Goal: Task Accomplishment & Management: Use online tool/utility

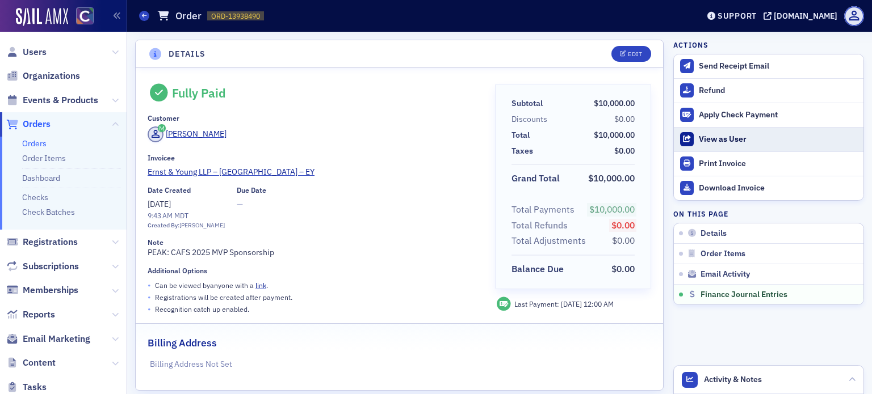
scroll to position [1051, 0]
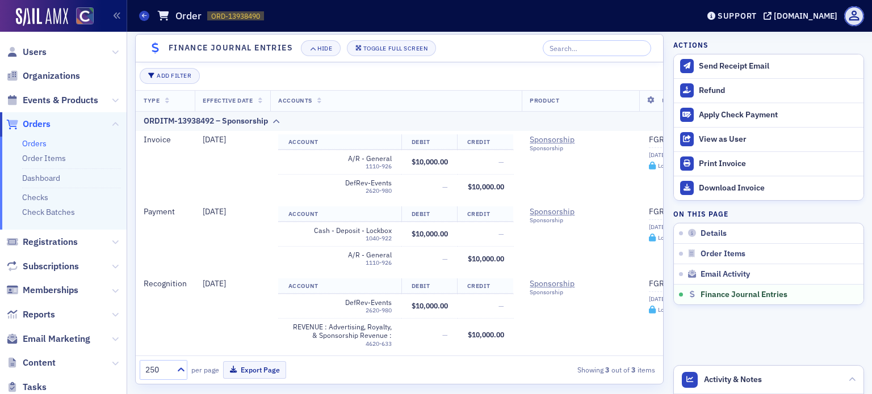
click at [29, 149] on link "Orders" at bounding box center [34, 143] width 24 height 10
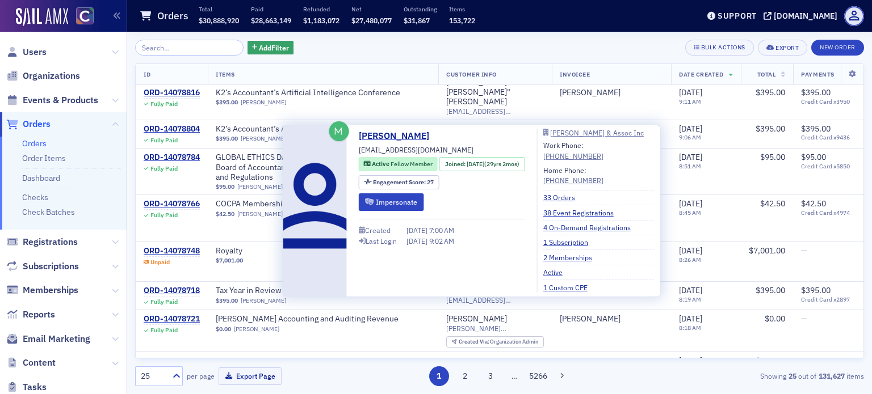
scroll to position [636, 0]
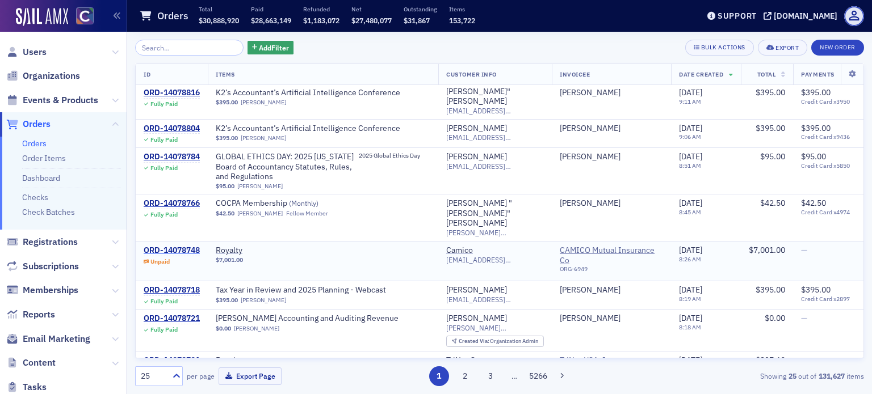
click at [179, 246] on div "ORD-14078748" at bounding box center [172, 251] width 56 height 10
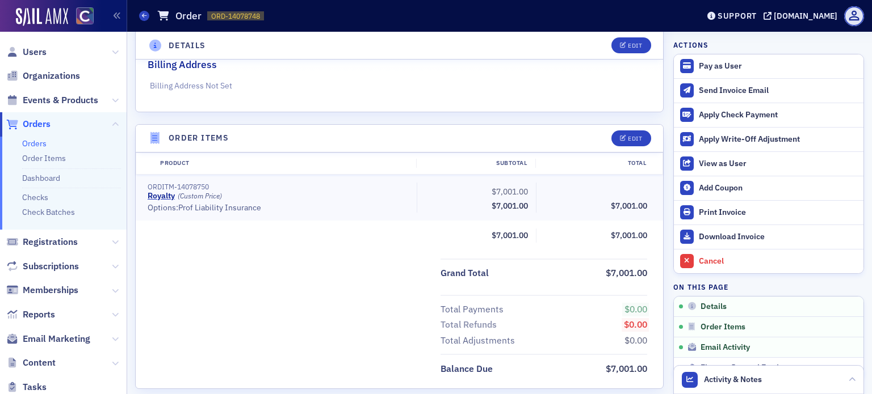
scroll to position [284, 0]
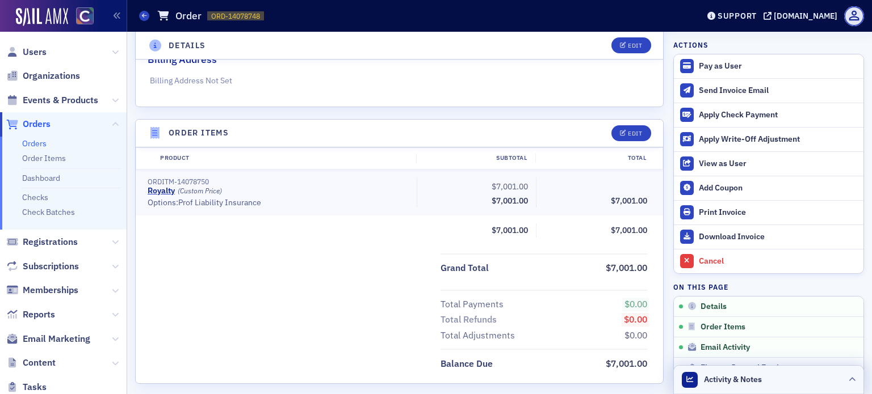
click at [849, 379] on icon at bounding box center [852, 380] width 7 height 7
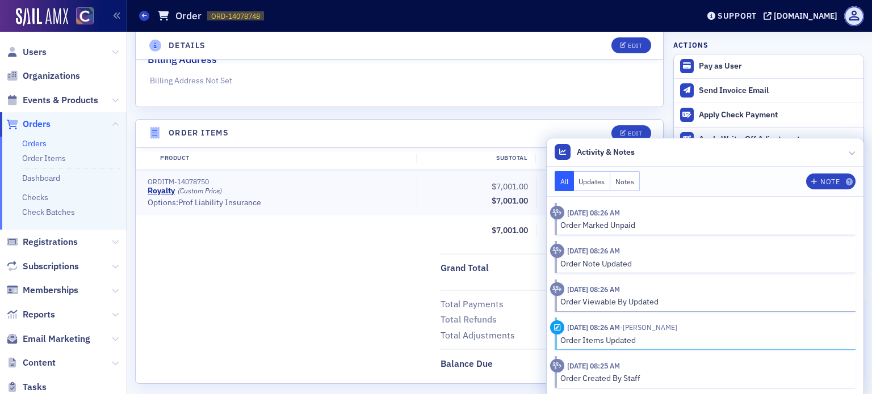
click at [221, 259] on div "Grand Total $7,001.00" at bounding box center [399, 265] width 527 height 23
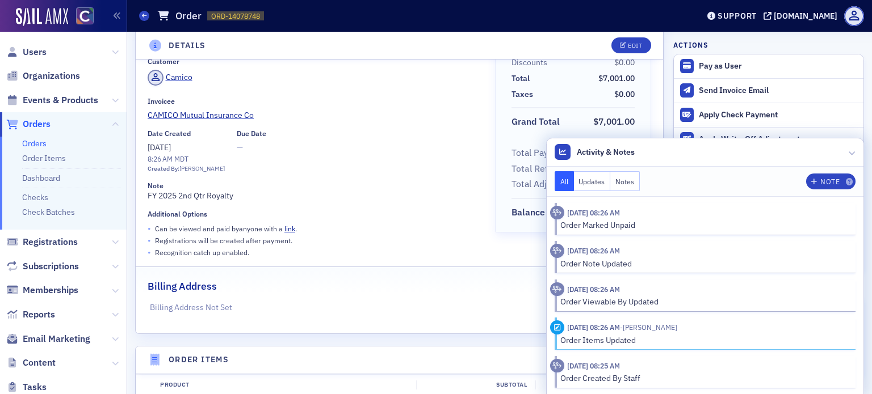
scroll to position [0, 0]
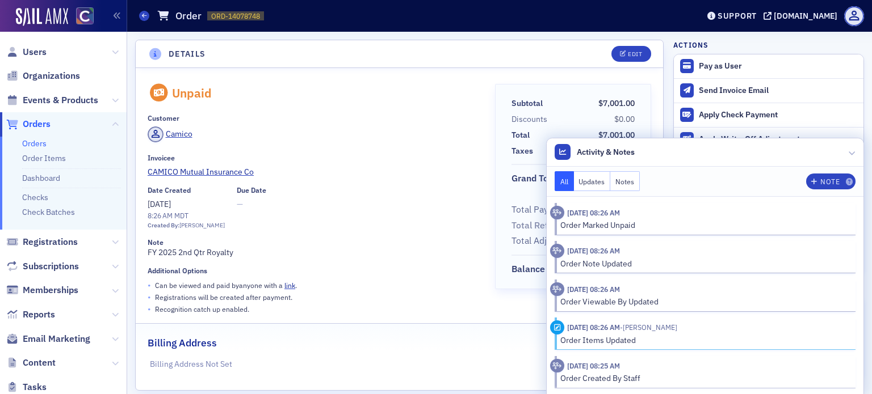
click at [586, 182] on button "Updates" at bounding box center [592, 181] width 37 height 20
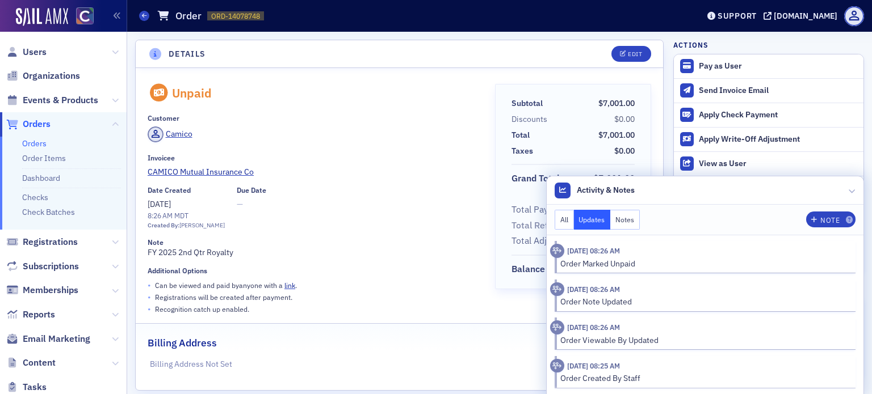
click at [618, 222] on button "Notes" at bounding box center [625, 220] width 30 height 20
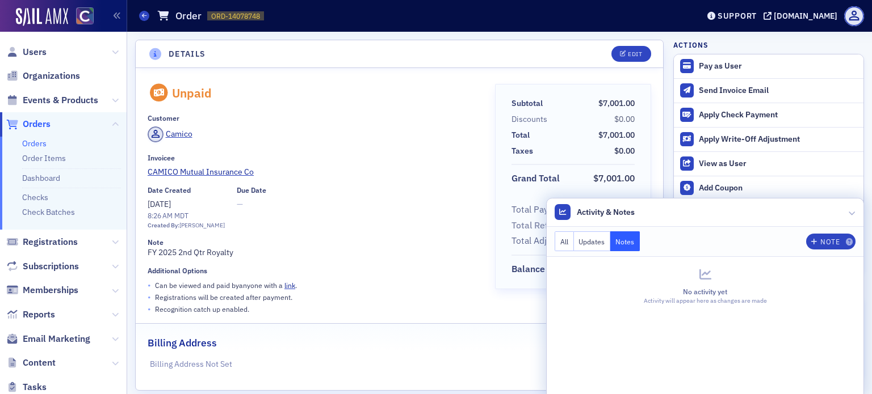
click at [36, 142] on link "Orders" at bounding box center [34, 143] width 24 height 10
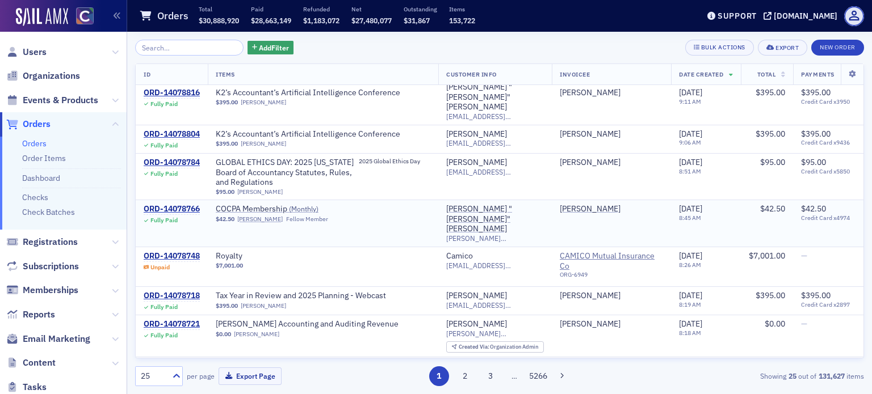
scroll to position [636, 0]
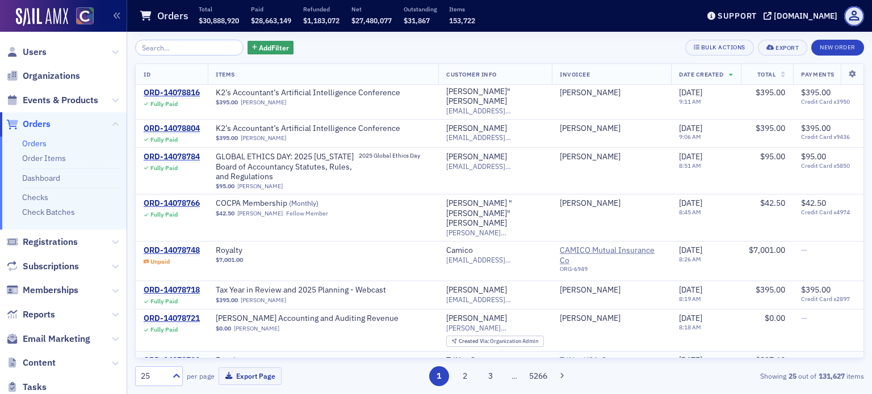
click at [165, 356] on div "ORD-14078701" at bounding box center [172, 361] width 56 height 10
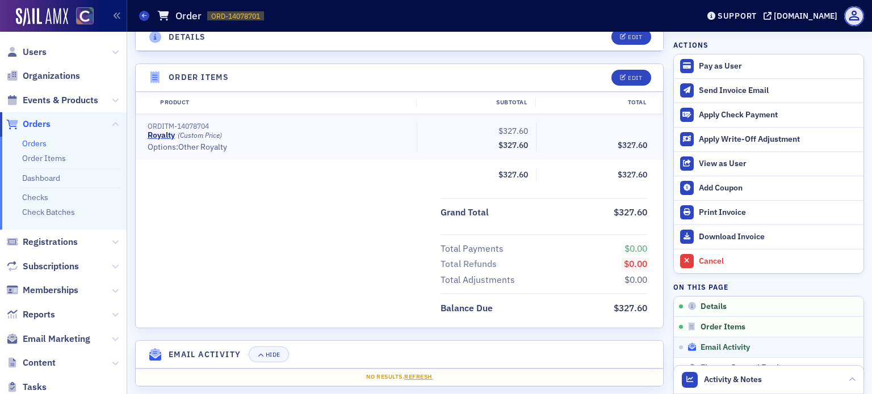
scroll to position [341, 0]
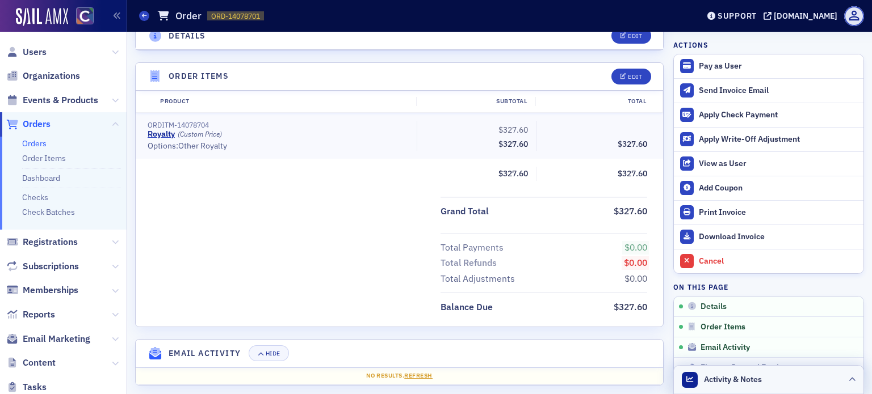
click at [849, 381] on icon at bounding box center [852, 380] width 7 height 7
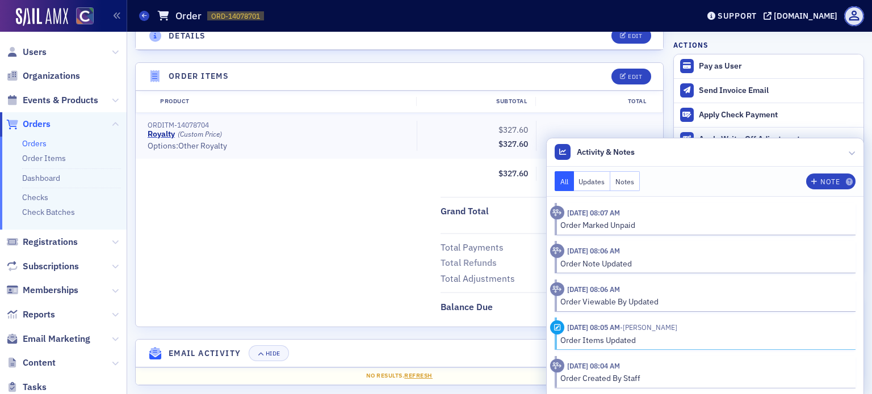
click at [270, 245] on div "Total Payments $0.00 Total Refunds $0.00 Total Adjustments $0.00" at bounding box center [399, 259] width 527 height 53
click at [32, 147] on link "Orders" at bounding box center [34, 143] width 24 height 10
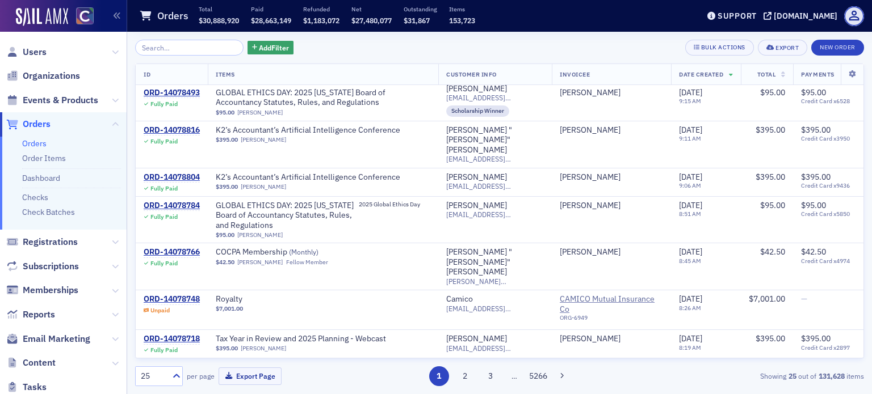
scroll to position [645, 0]
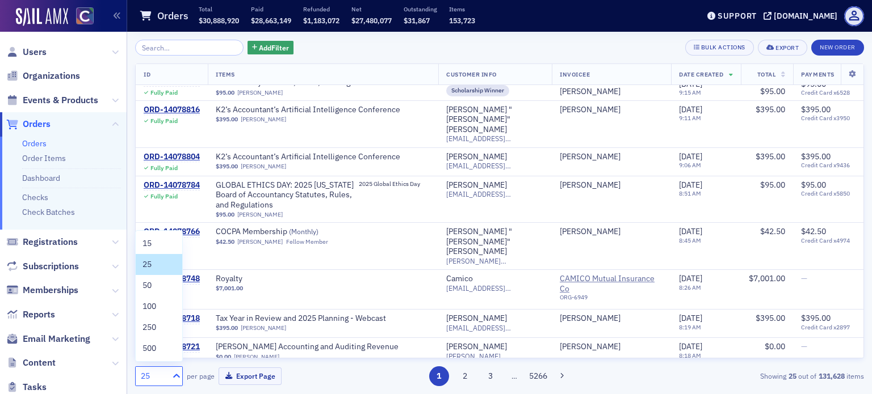
click at [179, 381] on icon at bounding box center [176, 376] width 11 height 11
click at [161, 346] on div "500" at bounding box center [158, 349] width 33 height 12
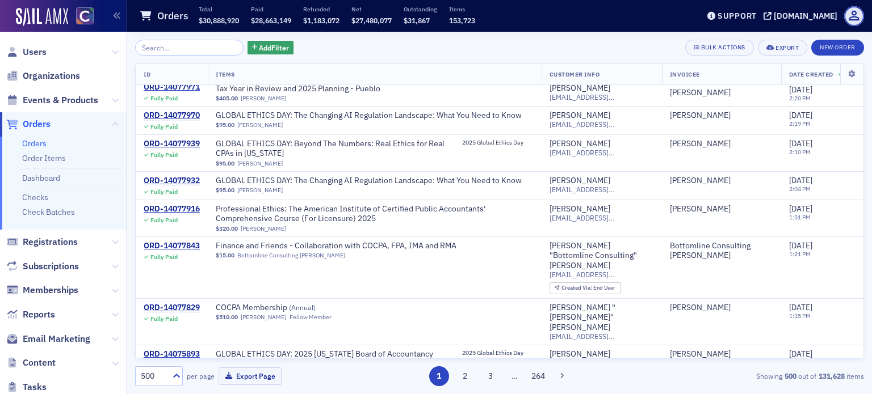
scroll to position [2497, 0]
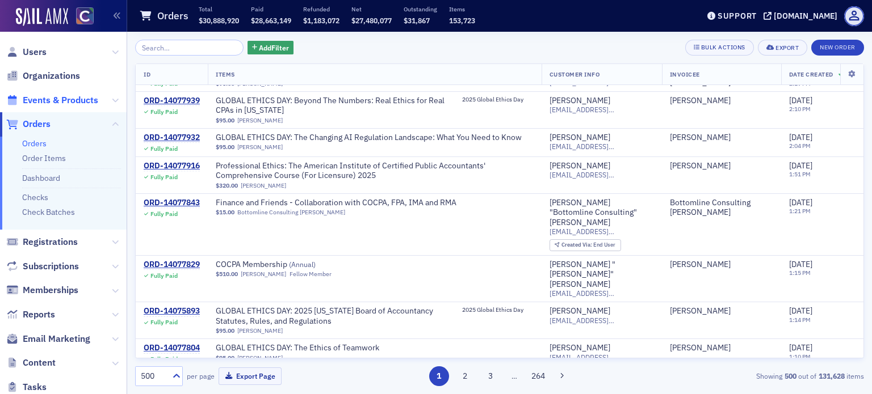
click at [91, 104] on span "Events & Products" at bounding box center [60, 100] width 75 height 12
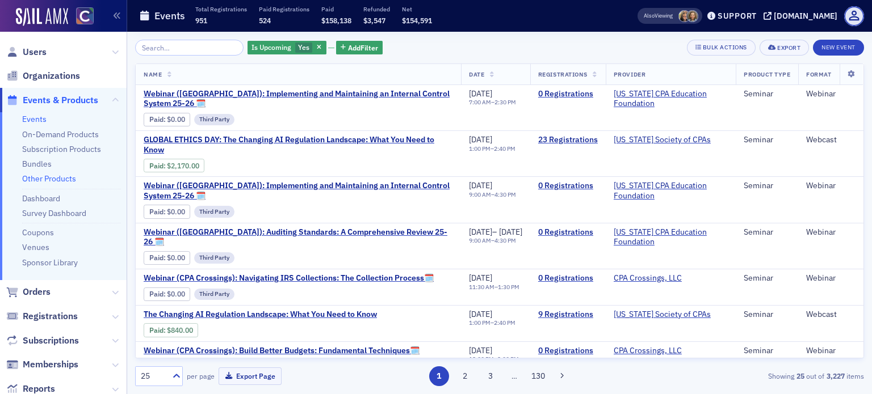
click at [47, 181] on link "Other Products" at bounding box center [49, 179] width 54 height 10
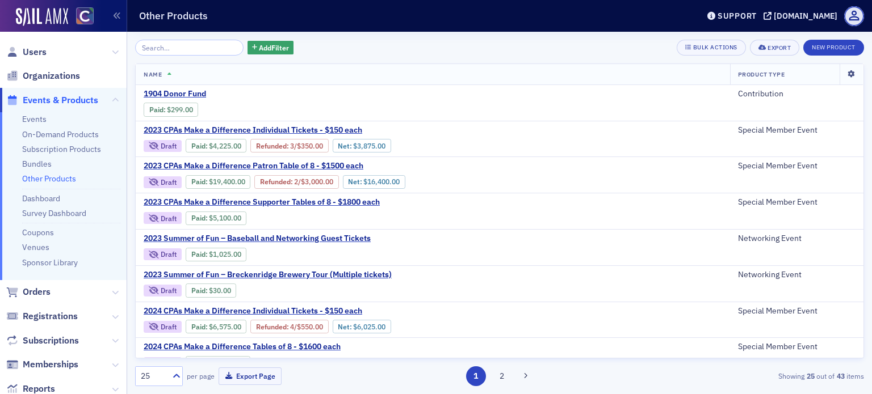
click at [845, 74] on icon at bounding box center [850, 74] width 23 height 7
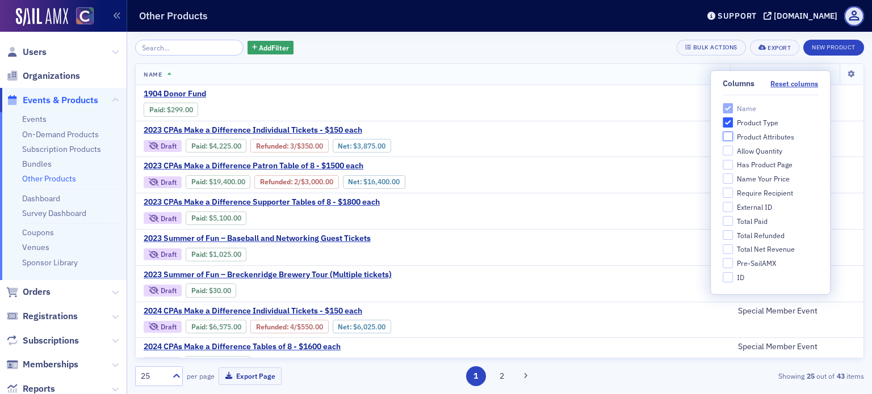
click at [725, 136] on input "Product Attributes" at bounding box center [728, 137] width 10 height 10
checkbox input "true"
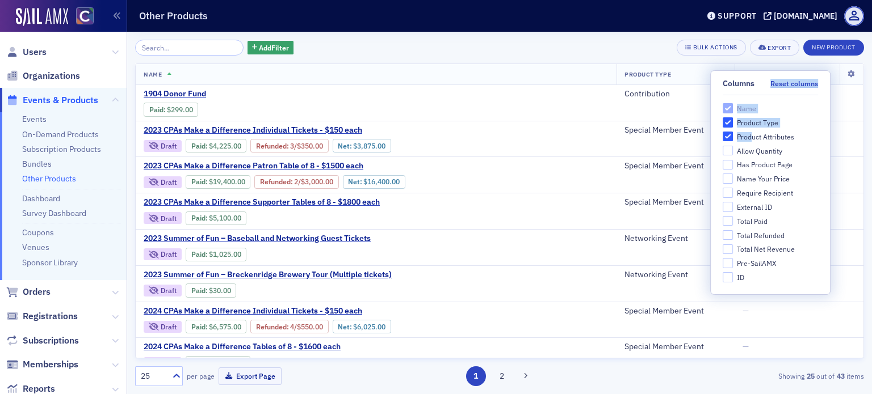
drag, startPoint x: 765, startPoint y: 76, endPoint x: 751, endPoint y: 131, distance: 56.7
click at [751, 131] on div "Columns Reset columns Name Product Type Product Attributes Allow Quantity Has P…" at bounding box center [770, 183] width 119 height 224
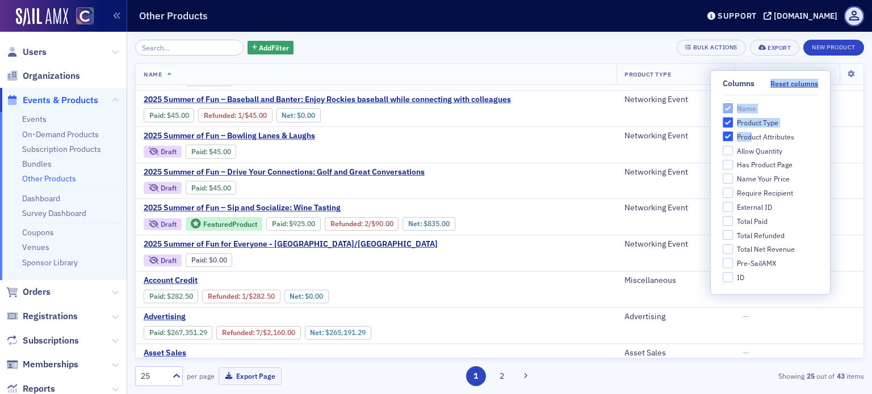
scroll to position [623, 0]
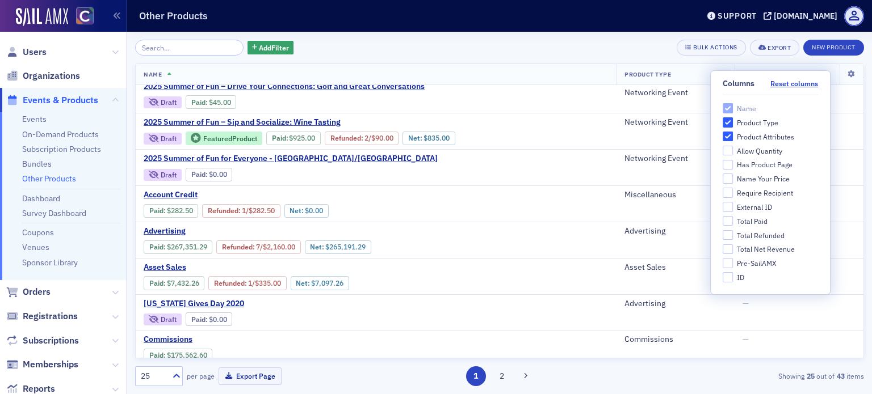
click at [627, 47] on div "Add Filter Bulk Actions Export New Product" at bounding box center [499, 48] width 729 height 16
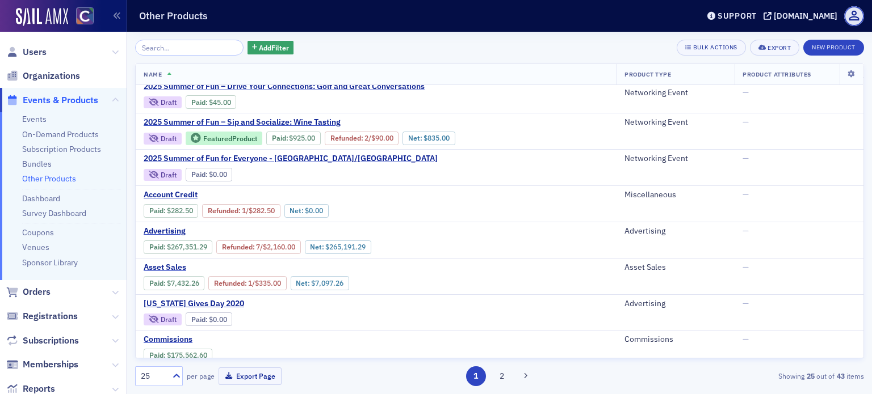
click at [166, 379] on div "25" at bounding box center [152, 376] width 32 height 14
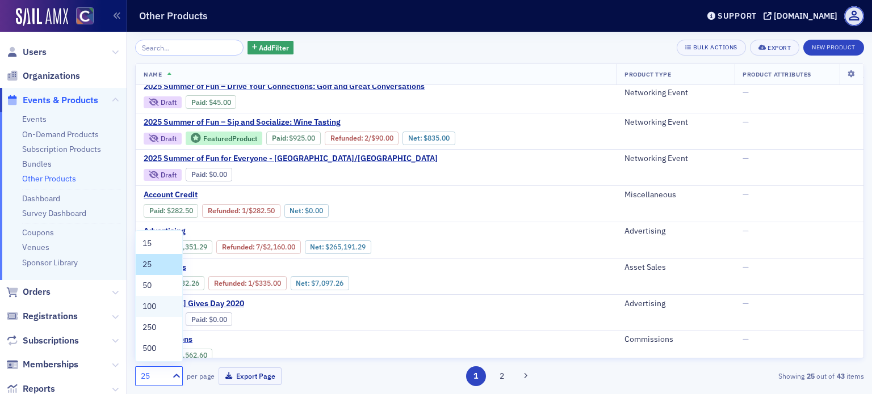
click at [168, 297] on div "100" at bounding box center [159, 306] width 47 height 21
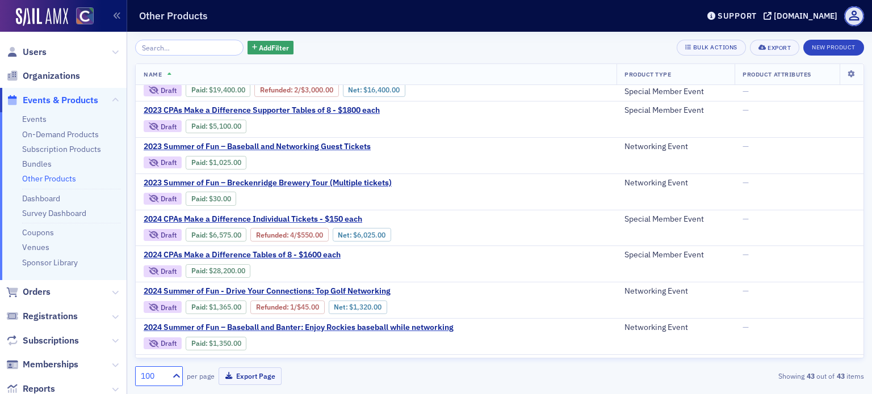
scroll to position [6, 0]
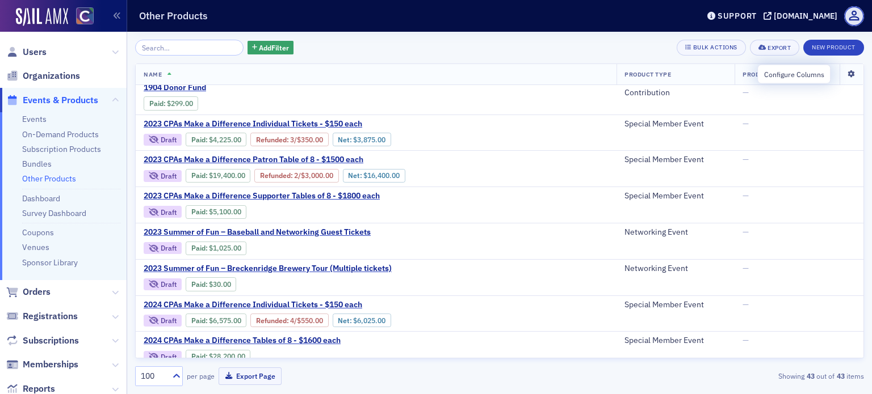
click at [846, 72] on icon at bounding box center [850, 74] width 23 height 7
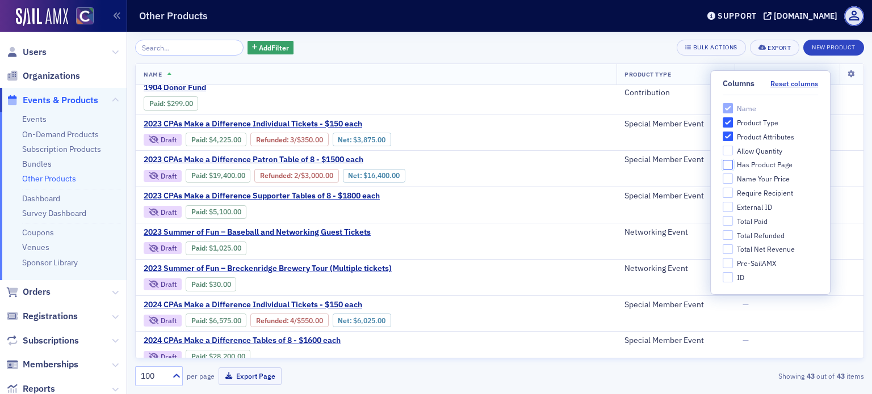
click at [729, 165] on input "Has Product Page" at bounding box center [728, 165] width 10 height 10
checkbox input "true"
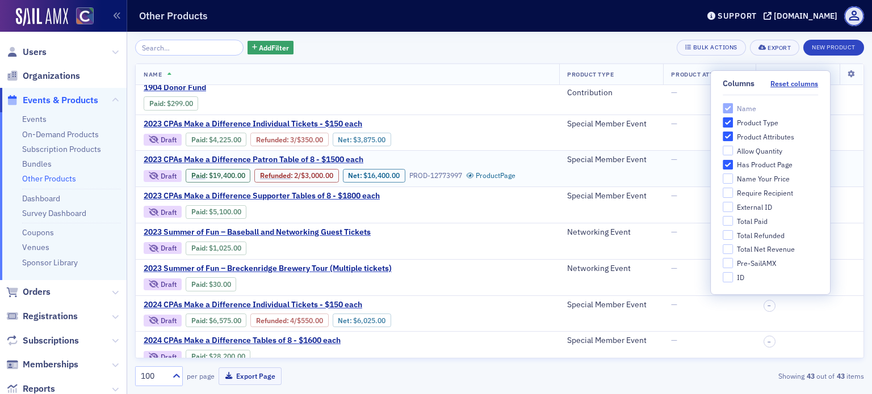
click at [840, 152] on td at bounding box center [809, 169] width 108 height 36
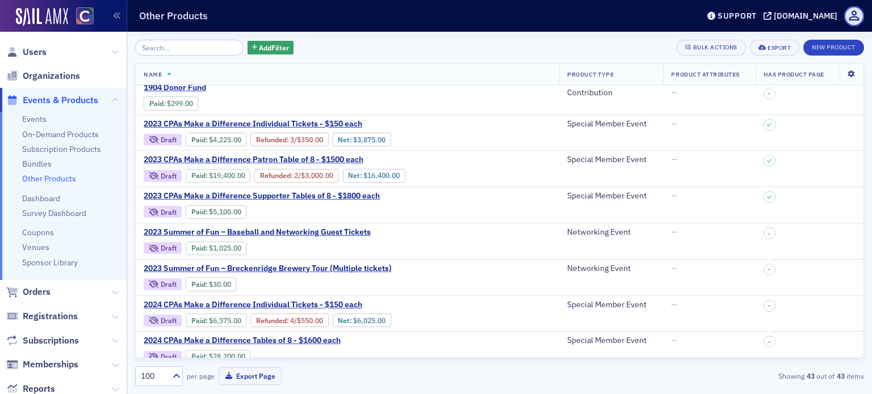
click at [839, 72] on icon at bounding box center [850, 74] width 23 height 7
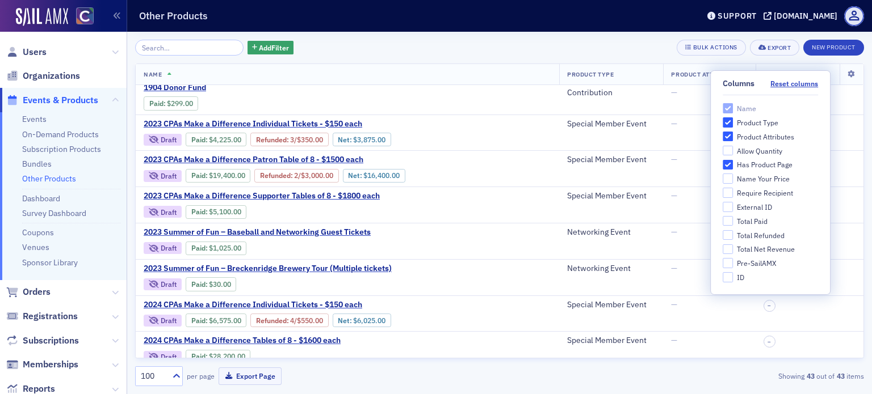
click at [747, 207] on div "External ID" at bounding box center [754, 208] width 35 height 10
click at [733, 207] on input "External ID" at bounding box center [728, 207] width 10 height 10
checkbox input "true"
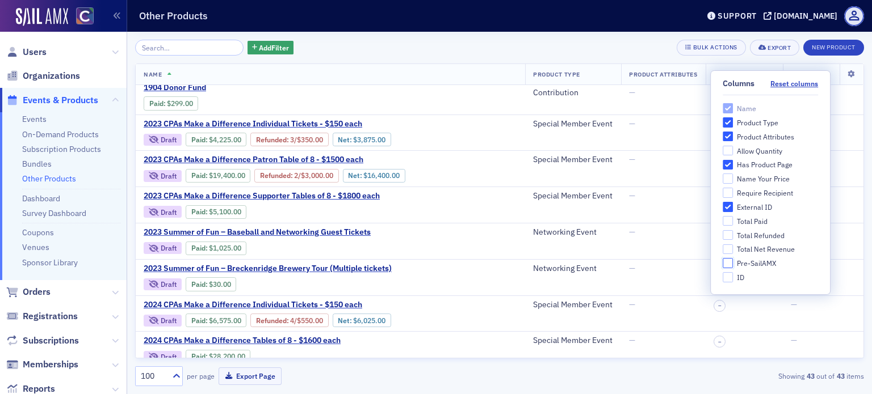
click at [725, 263] on input "Pre-SailAMX" at bounding box center [728, 263] width 10 height 10
checkbox input "true"
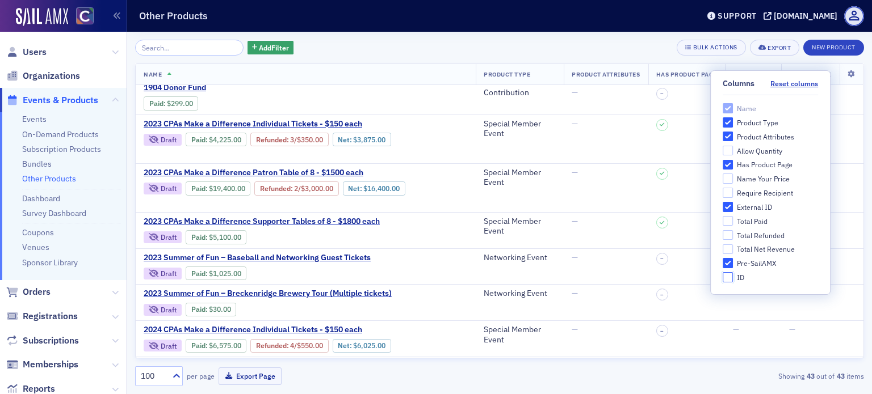
click at [729, 276] on input "ID" at bounding box center [728, 277] width 10 height 10
checkbox input "true"
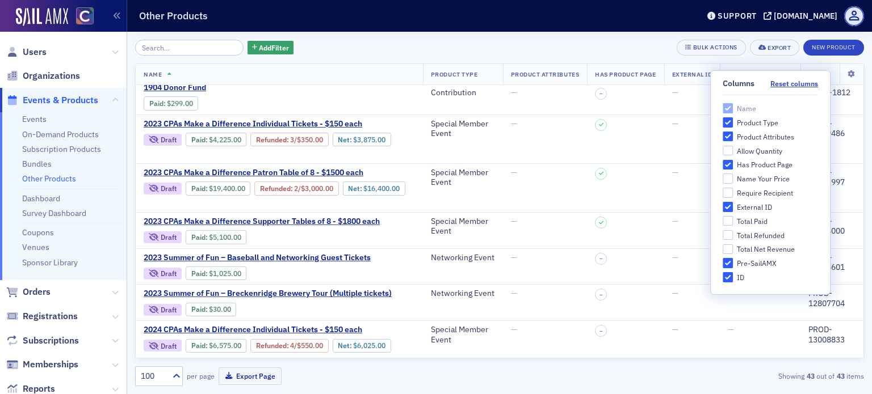
click at [615, 35] on div "Add Filter Bulk Actions Export New Product Name Product Type Product Attributes…" at bounding box center [499, 213] width 729 height 363
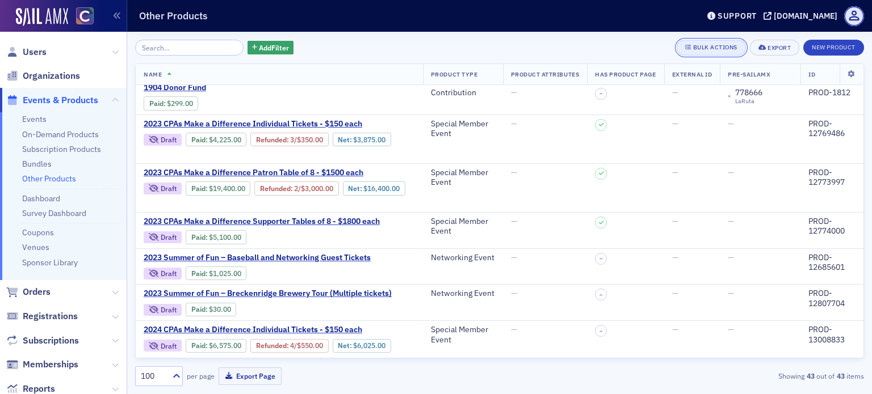
click at [708, 48] on div "Bulk Actions" at bounding box center [715, 47] width 44 height 6
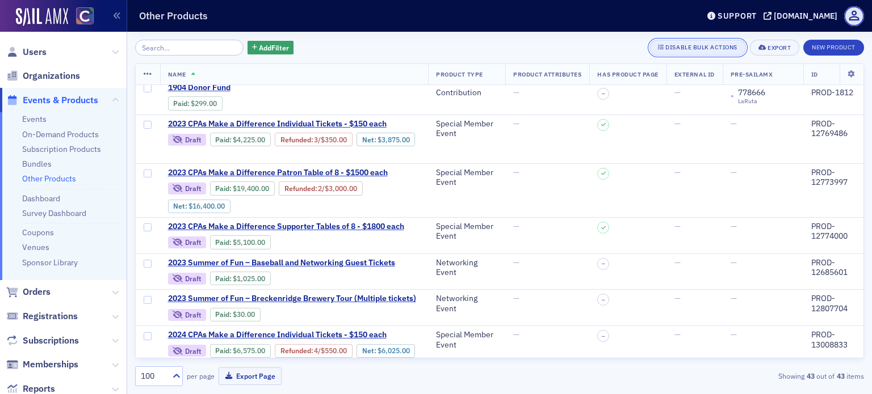
click at [708, 48] on div "Disable Bulk Actions" at bounding box center [701, 47] width 72 height 6
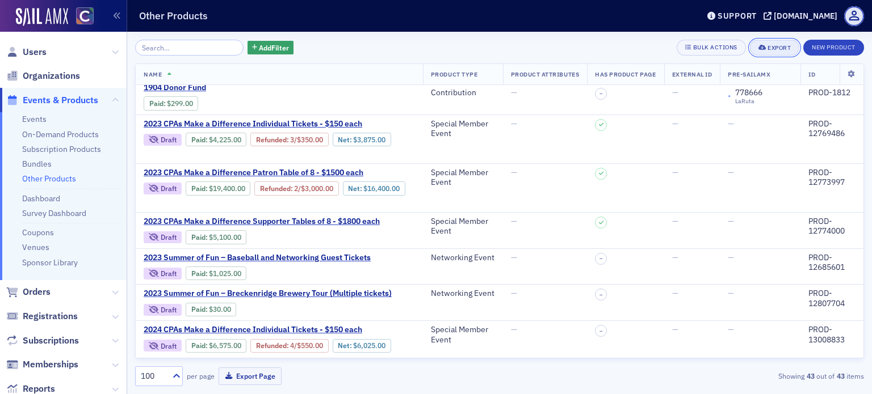
click at [767, 49] on div "Export" at bounding box center [778, 48] width 23 height 6
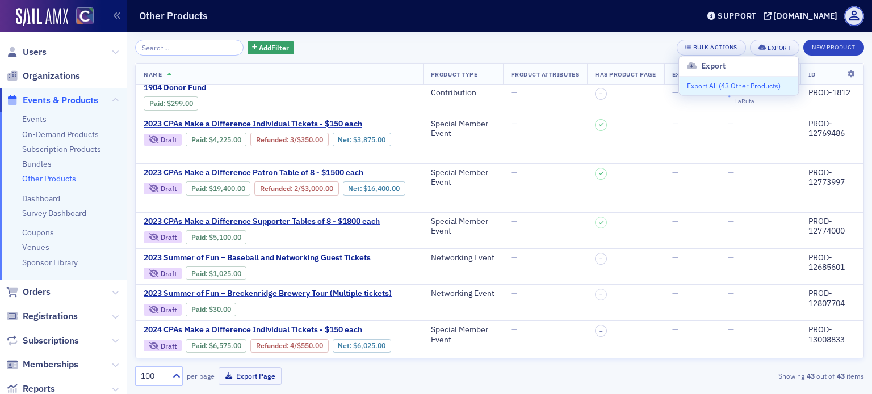
click at [744, 83] on button "Export All ( 43 Other Products )" at bounding box center [738, 86] width 119 height 18
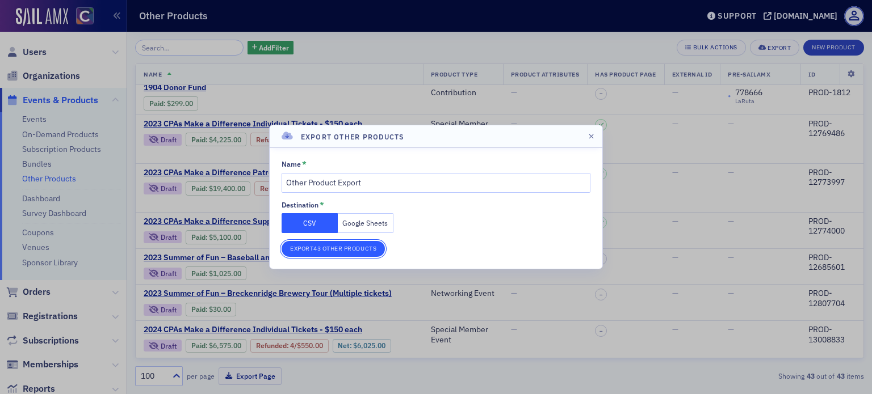
drag, startPoint x: 388, startPoint y: 255, endPoint x: 379, endPoint y: 255, distance: 8.5
drag, startPoint x: 379, startPoint y: 255, endPoint x: 310, endPoint y: 245, distance: 69.9
click at [310, 245] on button "Export 43 Other Products" at bounding box center [333, 249] width 103 height 16
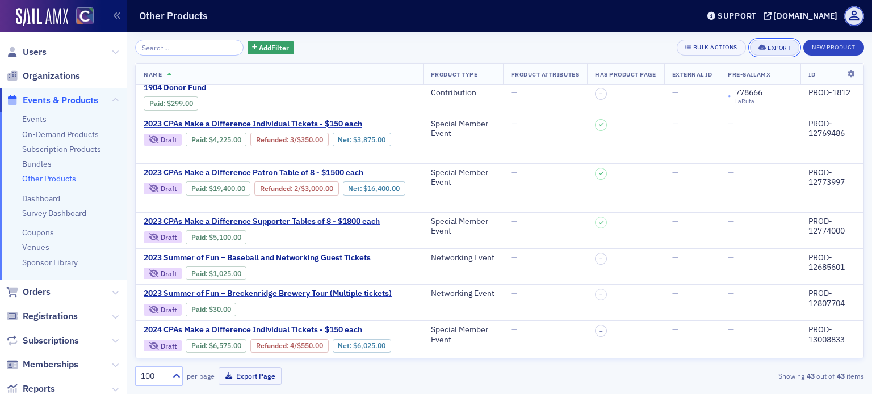
click at [779, 47] on div "Export" at bounding box center [778, 48] width 23 height 6
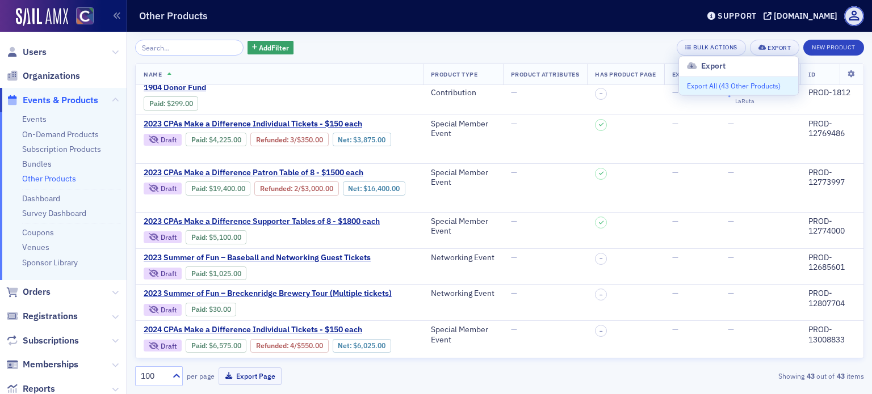
click at [731, 86] on button "Export All ( 43 Other Products )" at bounding box center [738, 86] width 119 height 18
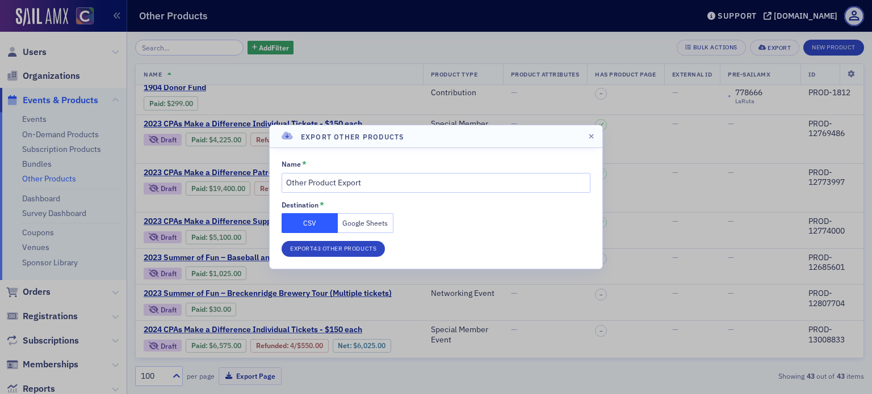
click at [306, 224] on button "CSV" at bounding box center [310, 223] width 56 height 20
click at [313, 247] on button "Export 43 Other Products" at bounding box center [333, 249] width 103 height 16
